Goal: Task Accomplishment & Management: Use online tool/utility

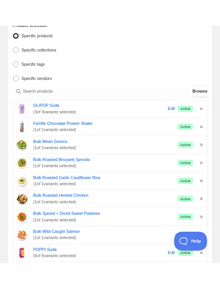
scroll to position [174, 0]
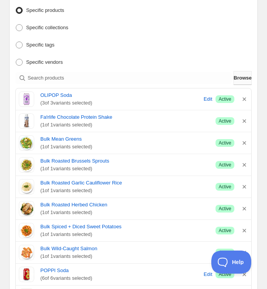
click at [234, 74] on span "Browse" at bounding box center [243, 78] width 18 height 8
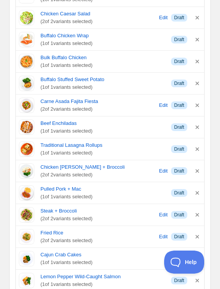
scroll to position [416, 0]
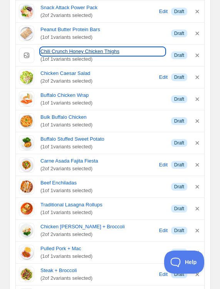
click at [106, 48] on link "Chili Crunch Honey Chicken Thighs" at bounding box center [102, 52] width 124 height 8
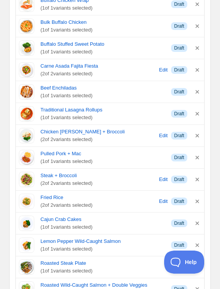
scroll to position [0, 0]
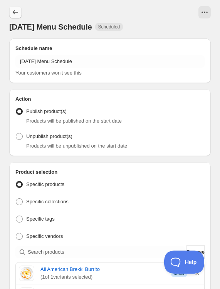
click at [14, 13] on icon "Schedules" at bounding box center [16, 12] width 8 height 8
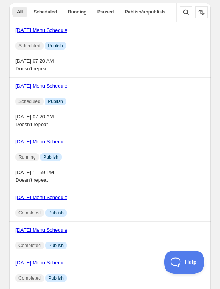
click at [29, 83] on link "[DATE] Menu Schedule" at bounding box center [41, 86] width 52 height 6
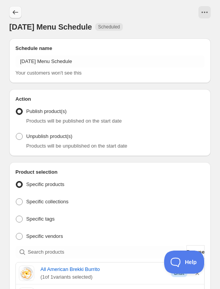
click at [17, 15] on icon "Schedules" at bounding box center [16, 12] width 8 height 8
